Goal: Communication & Community: Answer question/provide support

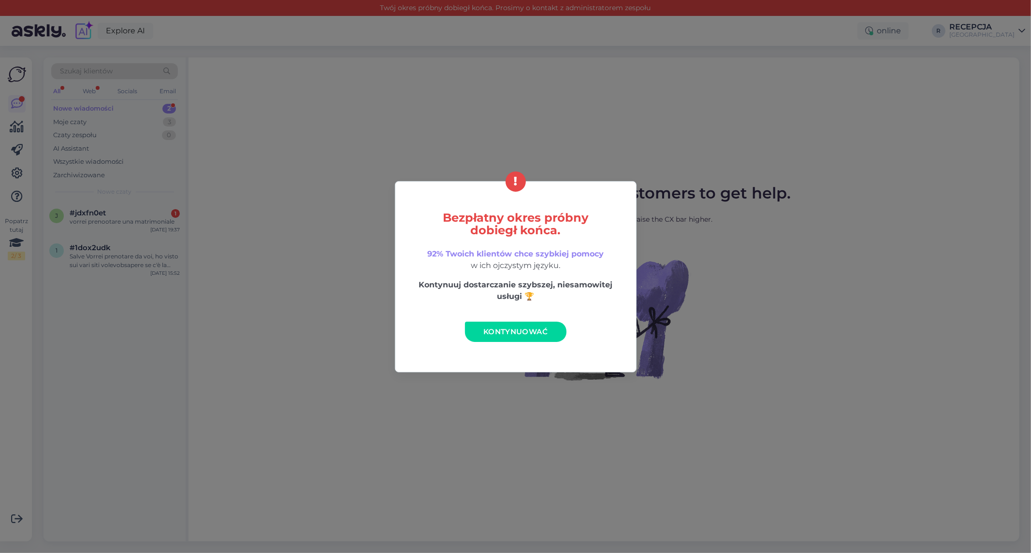
click at [542, 334] on span "Kontynuować" at bounding box center [515, 331] width 64 height 9
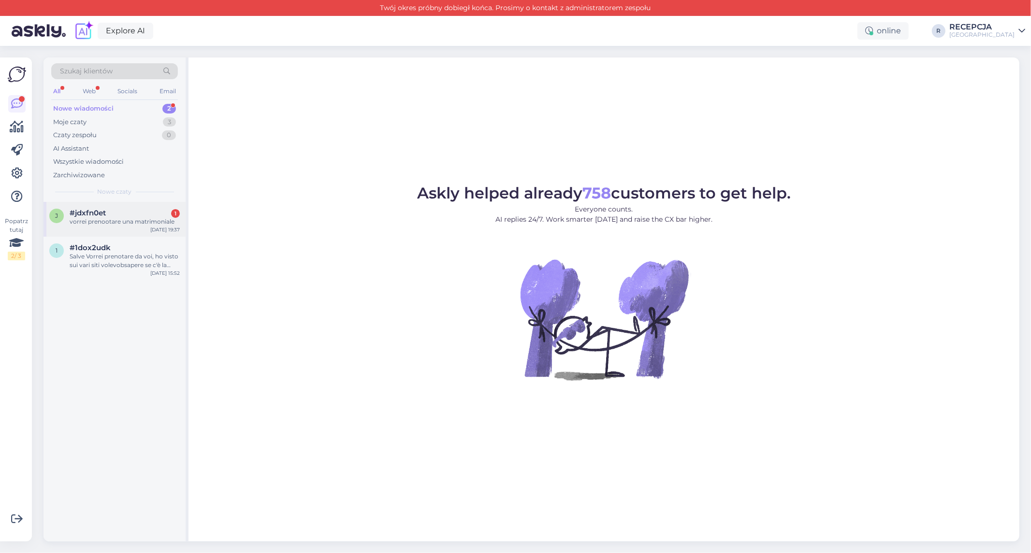
click at [127, 220] on div "vorrei prenootare una matrimoniale" at bounding box center [125, 221] width 110 height 9
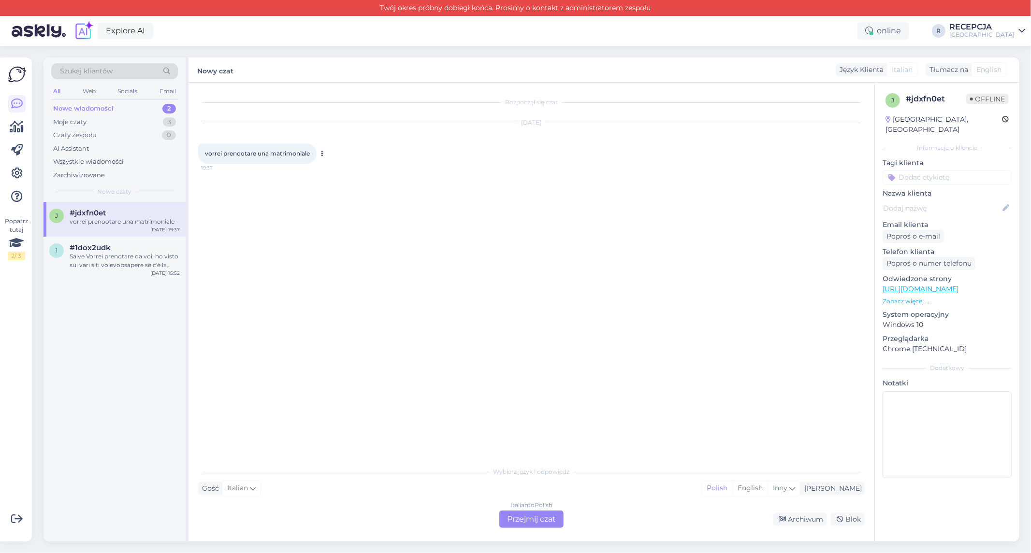
click at [324, 155] on icon at bounding box center [322, 154] width 2 height 6
click at [339, 164] on link "Show Polish translation" at bounding box center [366, 169] width 95 height 13
click at [301, 151] on span "vorrei prenootare una matrimoniale" at bounding box center [257, 153] width 105 height 7
click at [335, 492] on div "Gość Italian Ja Polish English Inny" at bounding box center [531, 488] width 667 height 13
click at [523, 527] on div "Italian to Polish Przejmij czat" at bounding box center [531, 519] width 64 height 17
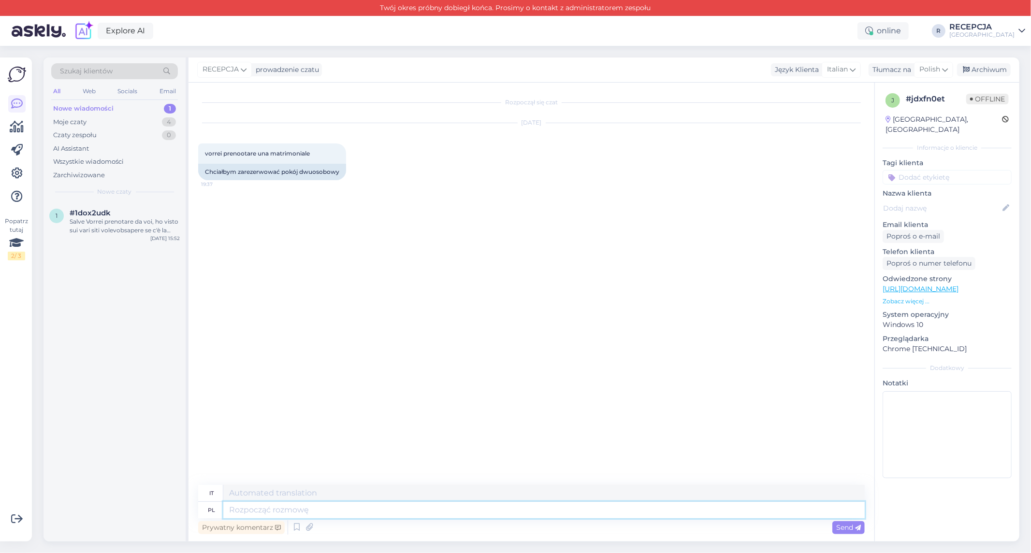
click at [268, 508] on textarea at bounding box center [543, 510] width 641 height 16
paste textarea "Dzień dobry, Potrzebujemy więcej informacji na temat rezerwacji tzn. ilość osób…"
type textarea "Dzień dobry, Potrzebujemy więcej informacji na temat rezerwacji tzn. ilość osób…"
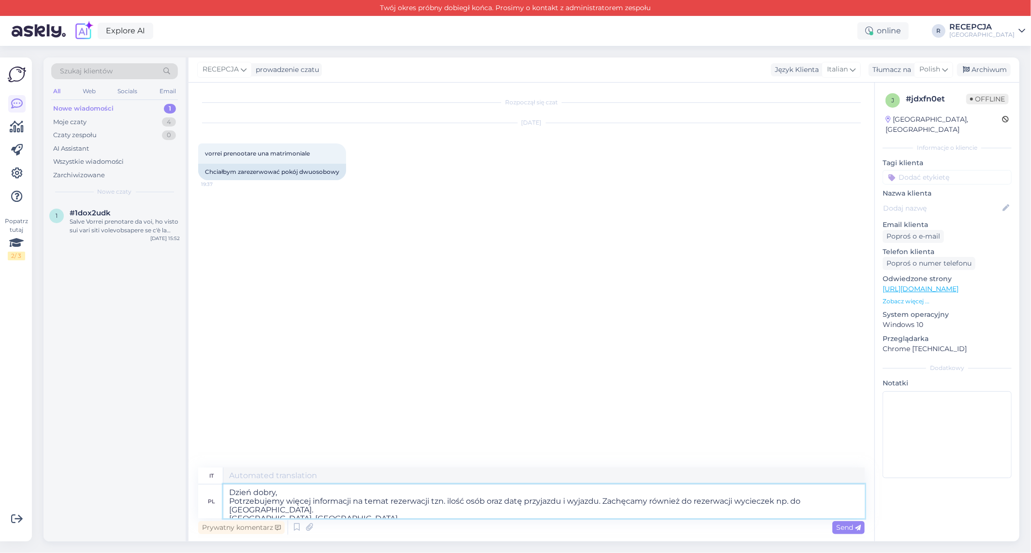
type textarea "Buongiorno, Abbiamo bisogno di maggiori informazioni sulla tua prenotazione, ov…"
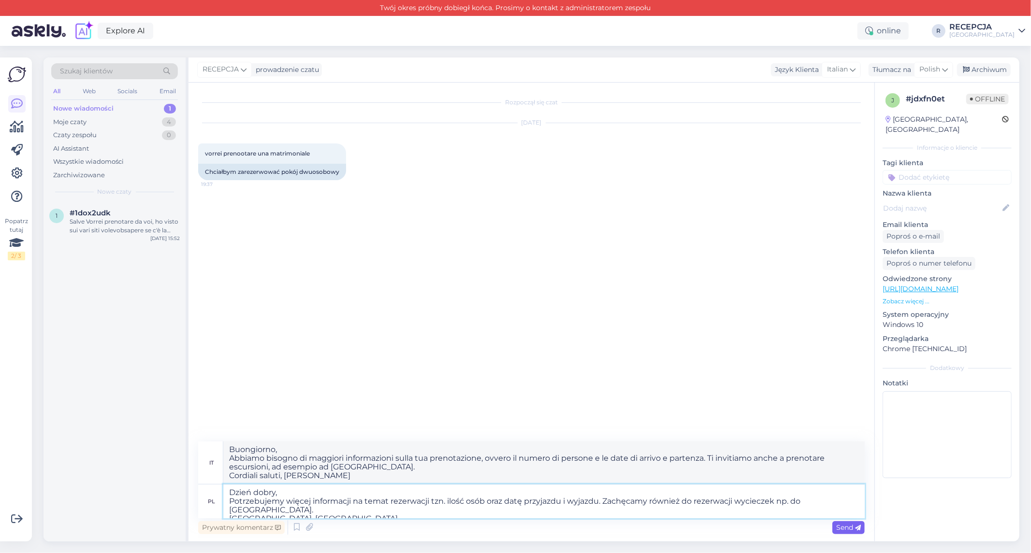
type textarea "Dzień dobry, Potrzebujemy więcej informacji na temat rezerwacji tzn. ilość osób…"
click at [852, 531] on span "Send" at bounding box center [848, 527] width 25 height 9
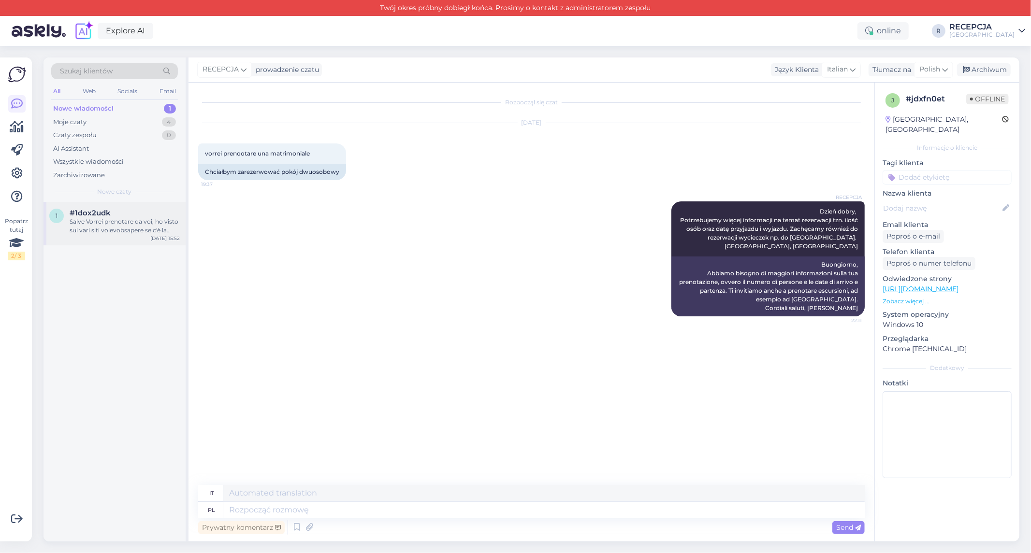
click at [97, 236] on div "1 #1dox2udk Salve Vorrei prenotare da voi, ho visto sui vari siti volevobsapere…" at bounding box center [114, 223] width 142 height 43
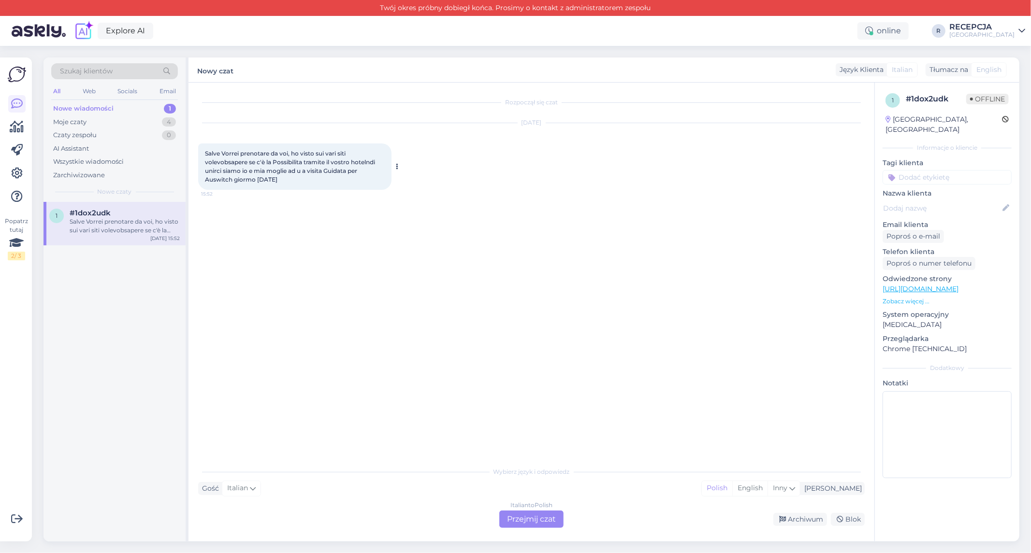
click at [360, 164] on span "Salve Vorrei prenotare da voi, ho visto sui vari siti volevobsapere se c'è la P…" at bounding box center [291, 166] width 172 height 33
click at [396, 166] on icon at bounding box center [397, 167] width 2 height 6
click at [420, 180] on link "Show Polish translation" at bounding box center [441, 182] width 95 height 13
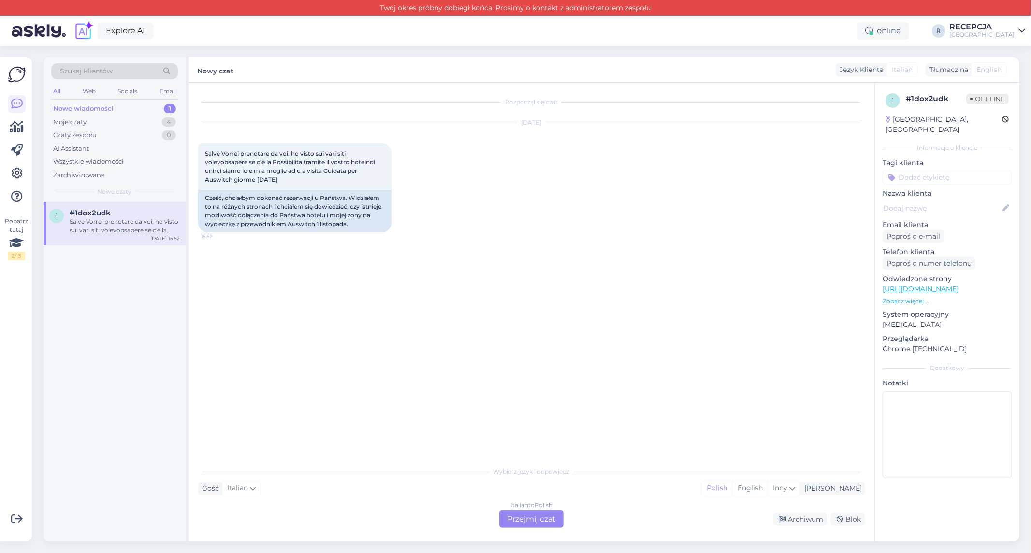
click at [518, 522] on div "Italian to Polish Przejmij czat" at bounding box center [531, 519] width 64 height 17
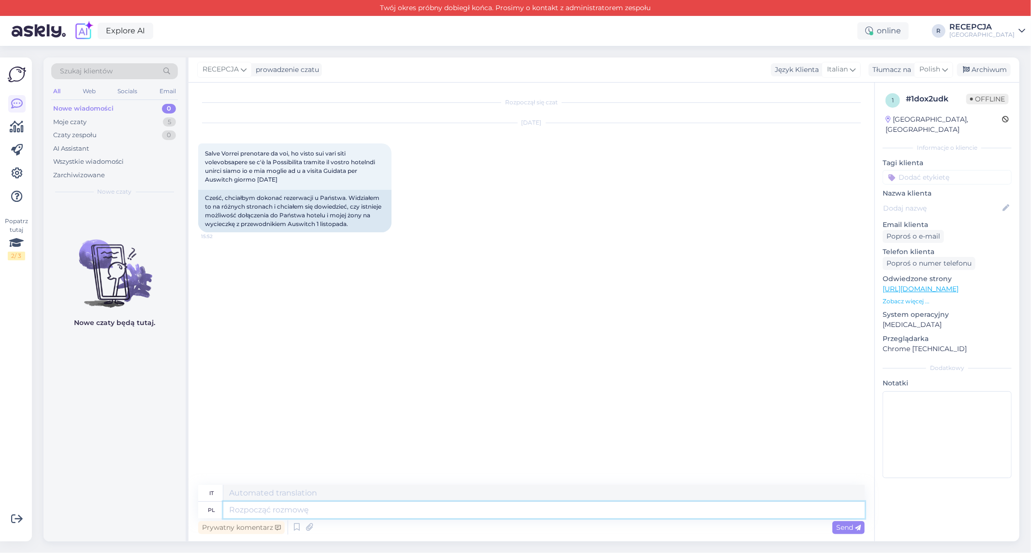
click at [257, 507] on textarea at bounding box center [543, 510] width 641 height 16
paste textarea "Dzień dobry, Dziękujemy za zainteresowanie hotelem Estera**** . Potrzebujemy wi…"
type textarea "Dzień dobry, Dziękujemy za zainteresowanie hotelem Estera**** . Potrzebujemy wi…"
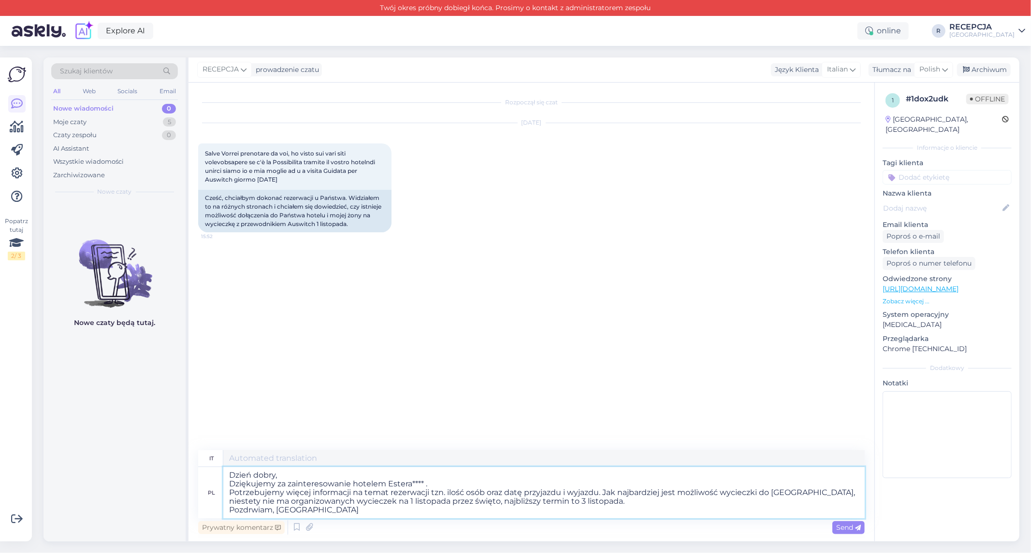
type textarea "Buongiorno, per il suo interesse per l'Hotel Estera****. Abbiamo bisogno inform…"
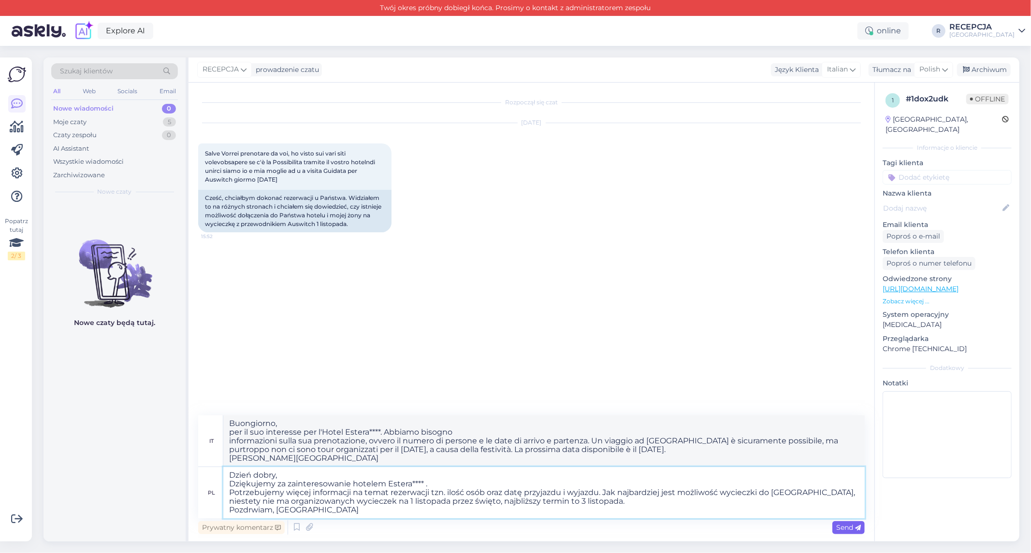
type textarea "Dzień dobry, Dziękujemy za zainteresowanie hotelem Estera**** . Potrzebujemy wi…"
click at [848, 527] on span "Send" at bounding box center [848, 527] width 25 height 9
